Goal: Task Accomplishment & Management: Use online tool/utility

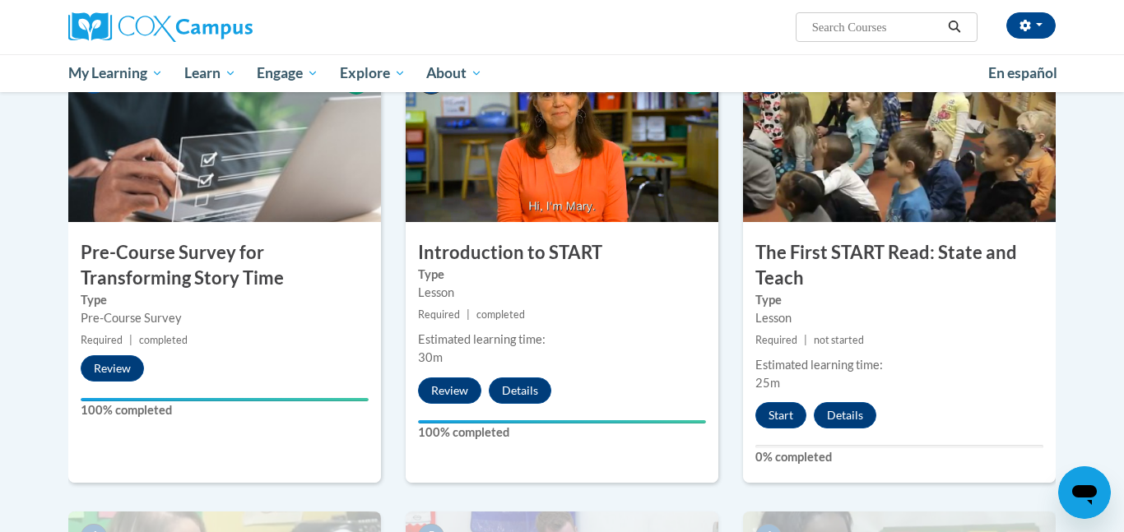
scroll to position [396, 0]
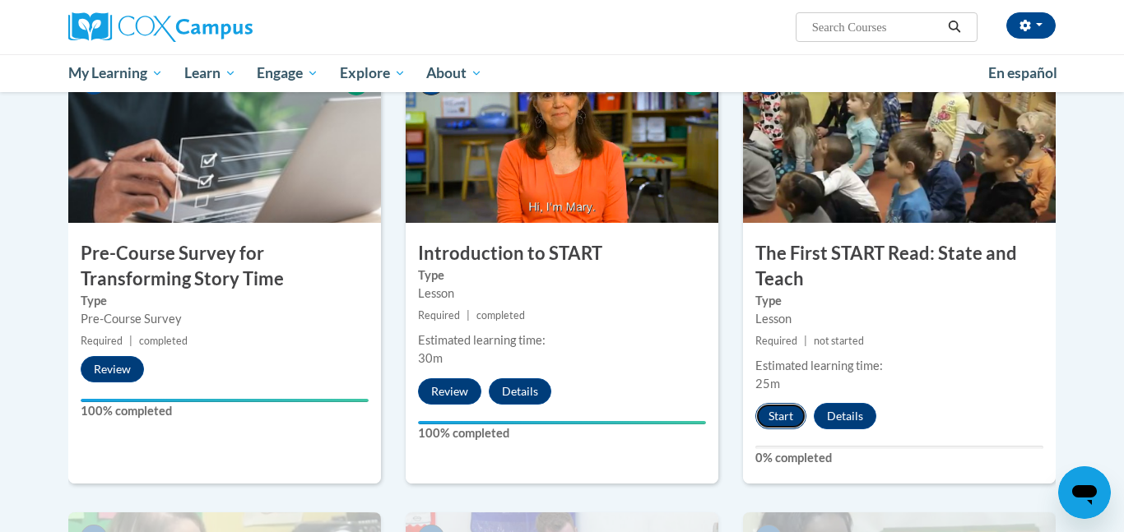
click at [767, 413] on button "Start" at bounding box center [780, 416] width 51 height 26
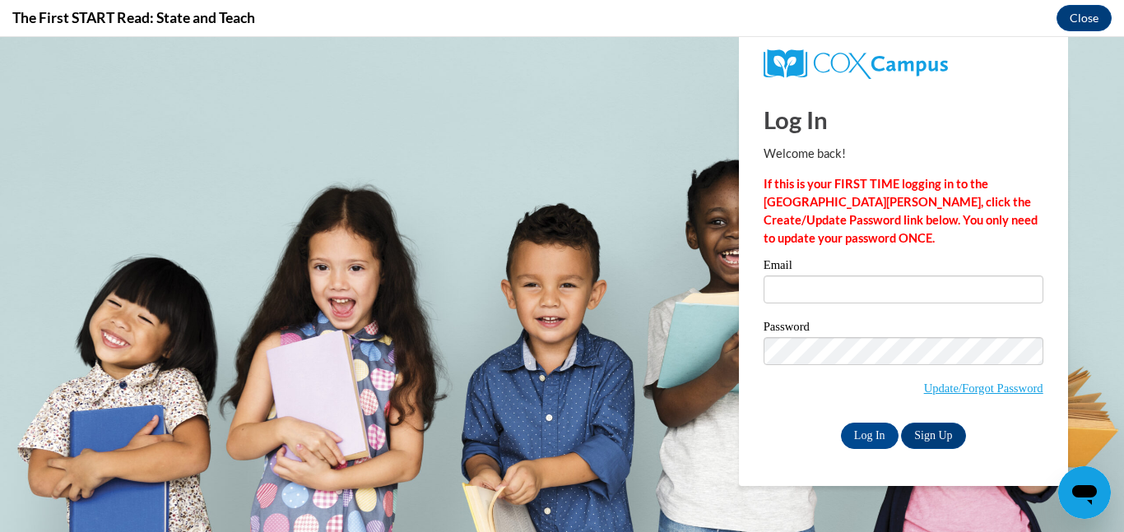
scroll to position [0, 0]
type input "[EMAIL_ADDRESS][DOMAIN_NAME]"
click at [859, 440] on input "Log In" at bounding box center [870, 436] width 58 height 26
